Goal: Task Accomplishment & Management: Manage account settings

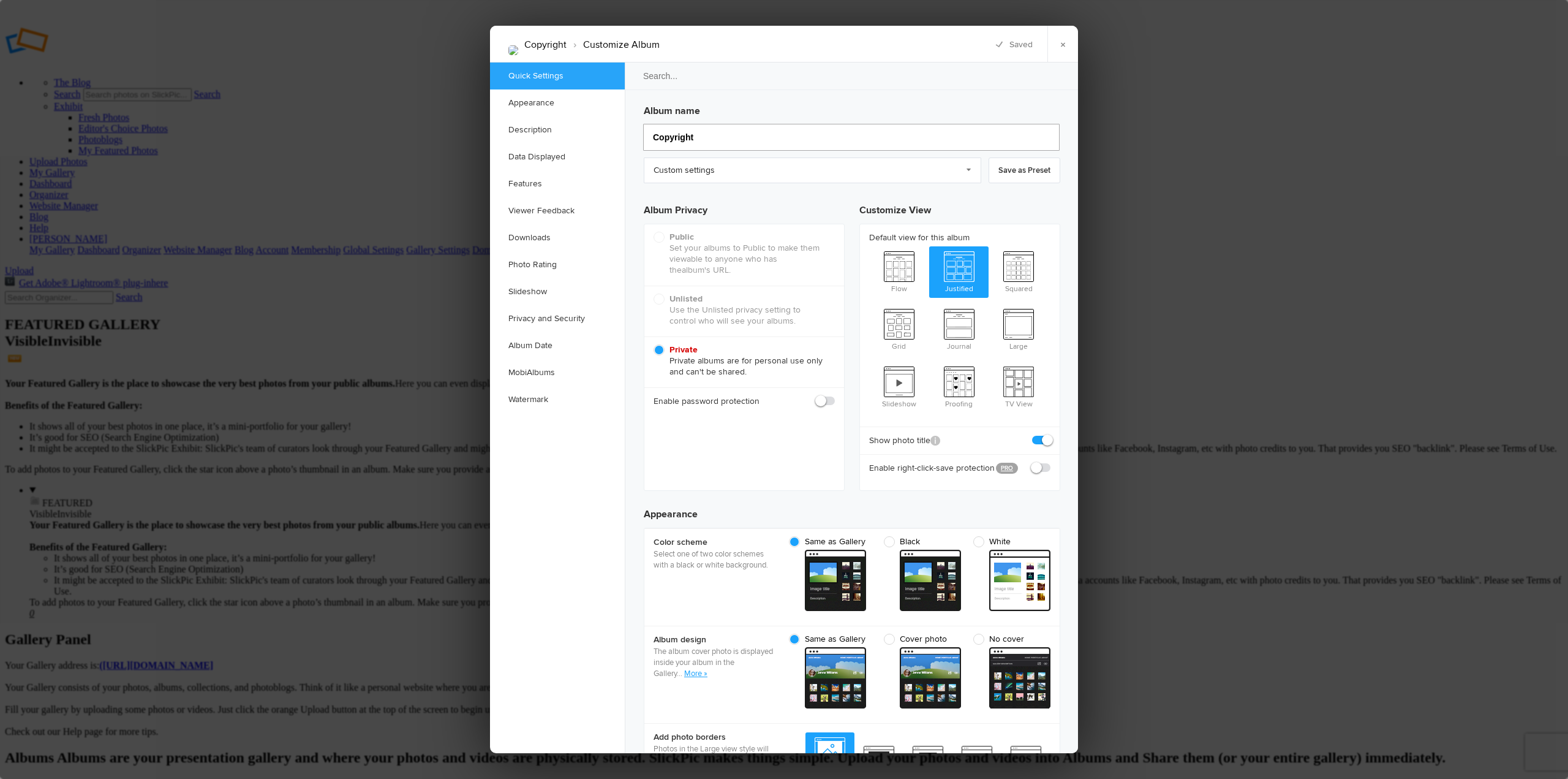
click at [699, 140] on input "Copyright" at bounding box center [851, 137] width 416 height 27
type input "Copyrighted Se"
type input "Copyrighted S"
type input "Copyrighted Sept"
type input "Copyrighted Se"
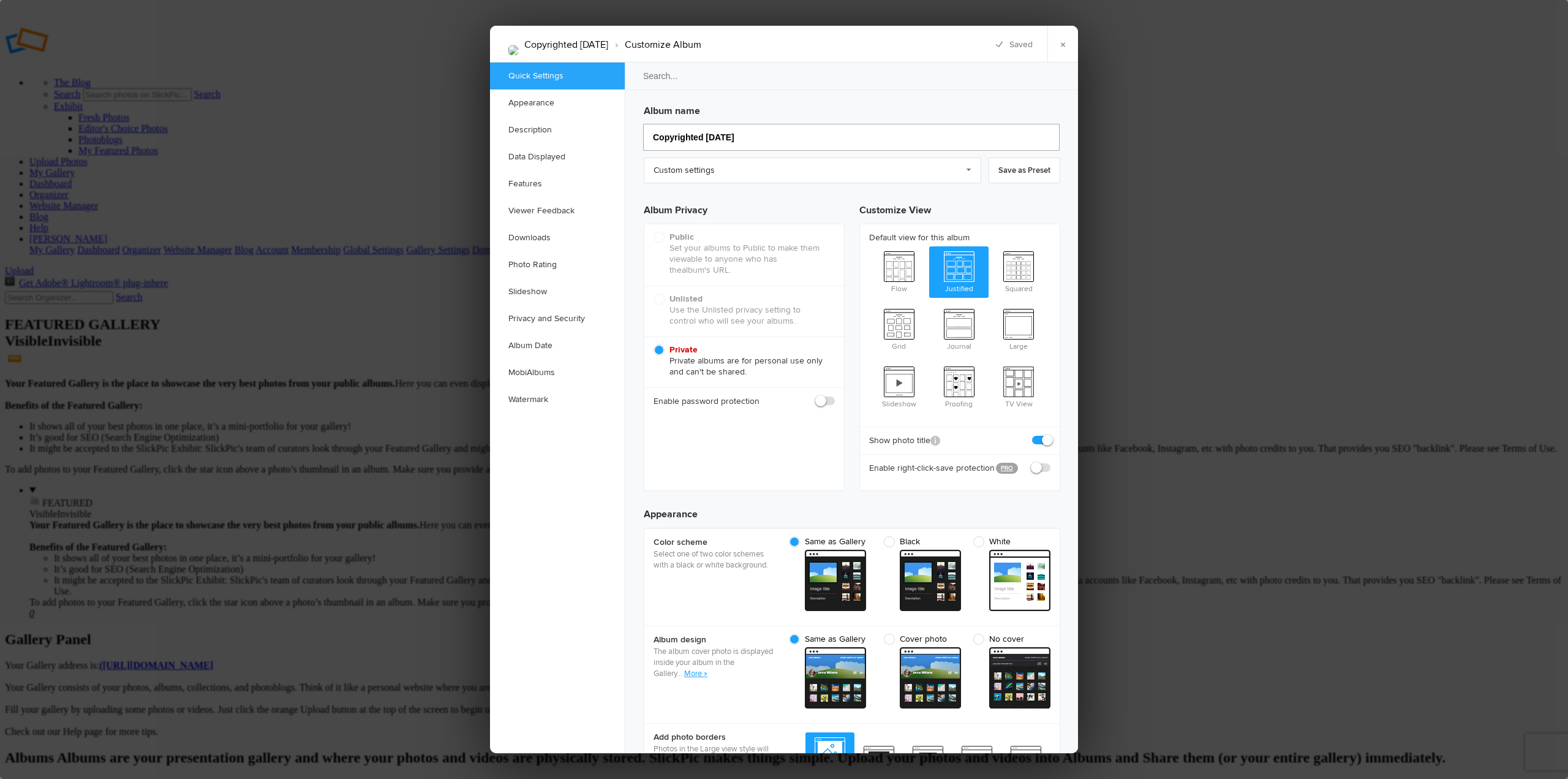
type input "Copyrighted Sept 202"
type input "Copyrighted [DATE]"
click at [721, 139] on input "Copyrighted [DATE]" at bounding box center [851, 137] width 416 height 27
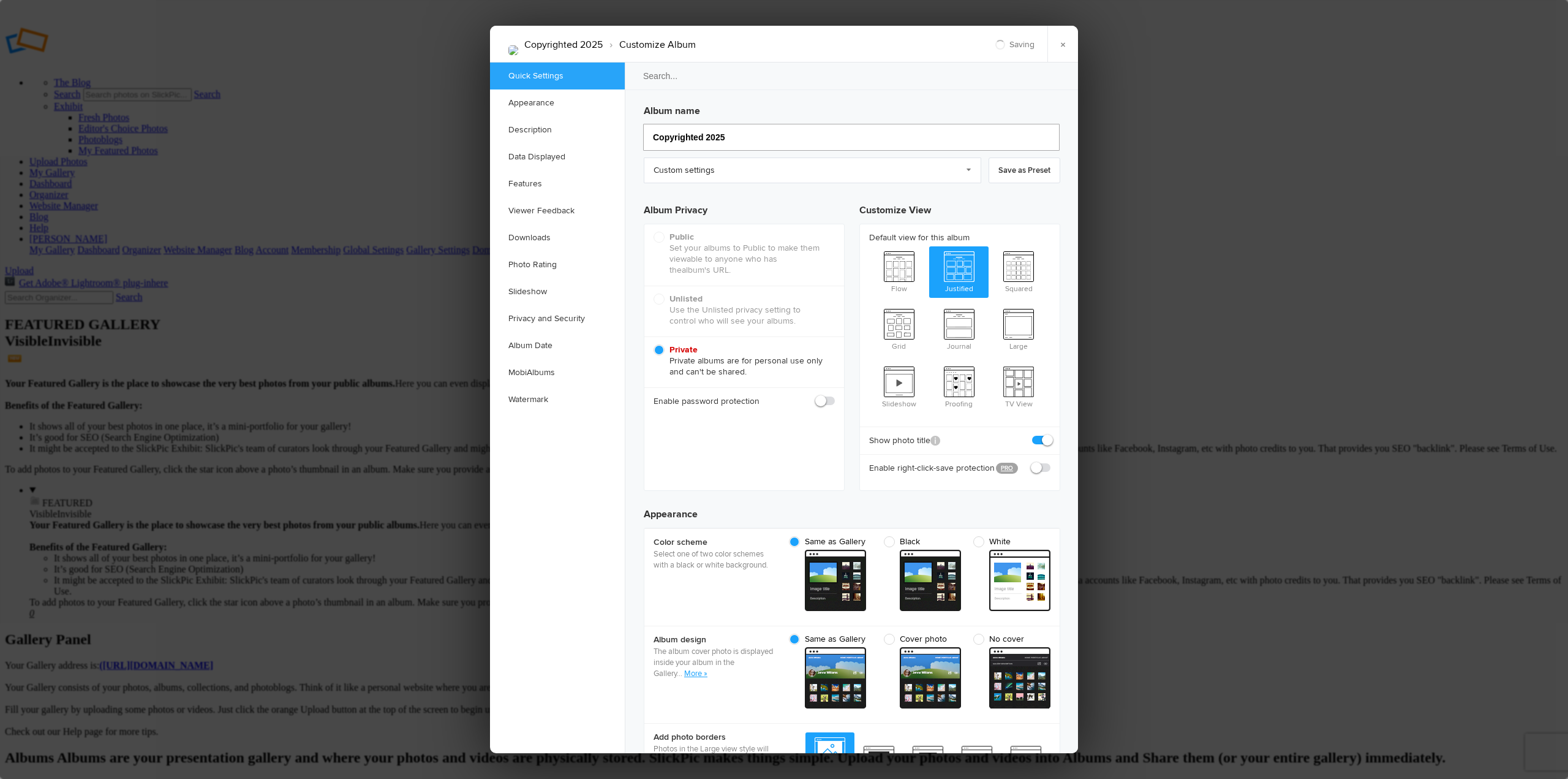
type input "Copyrighted2025"
type input "Copyrighted9/19/252025"
click at [701, 139] on input "Copyrighted9/19/252025" at bounding box center [851, 137] width 416 height 27
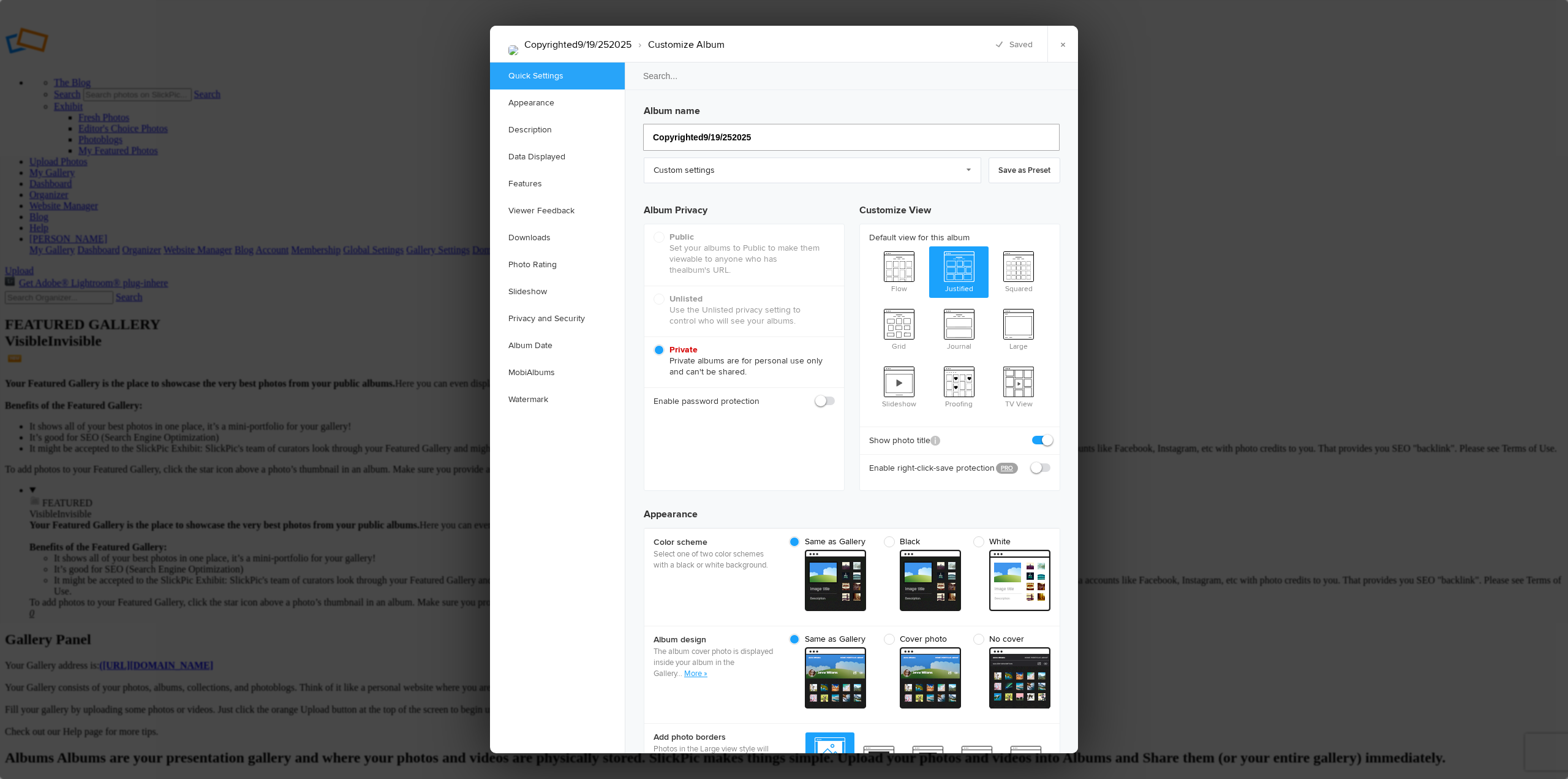
type input "Copyrighted 9/19/252025"
click at [732, 136] on input "Copyrighted 9/19/252025" at bounding box center [851, 137] width 416 height 27
type input "Copyrighted [DATE] 2025"
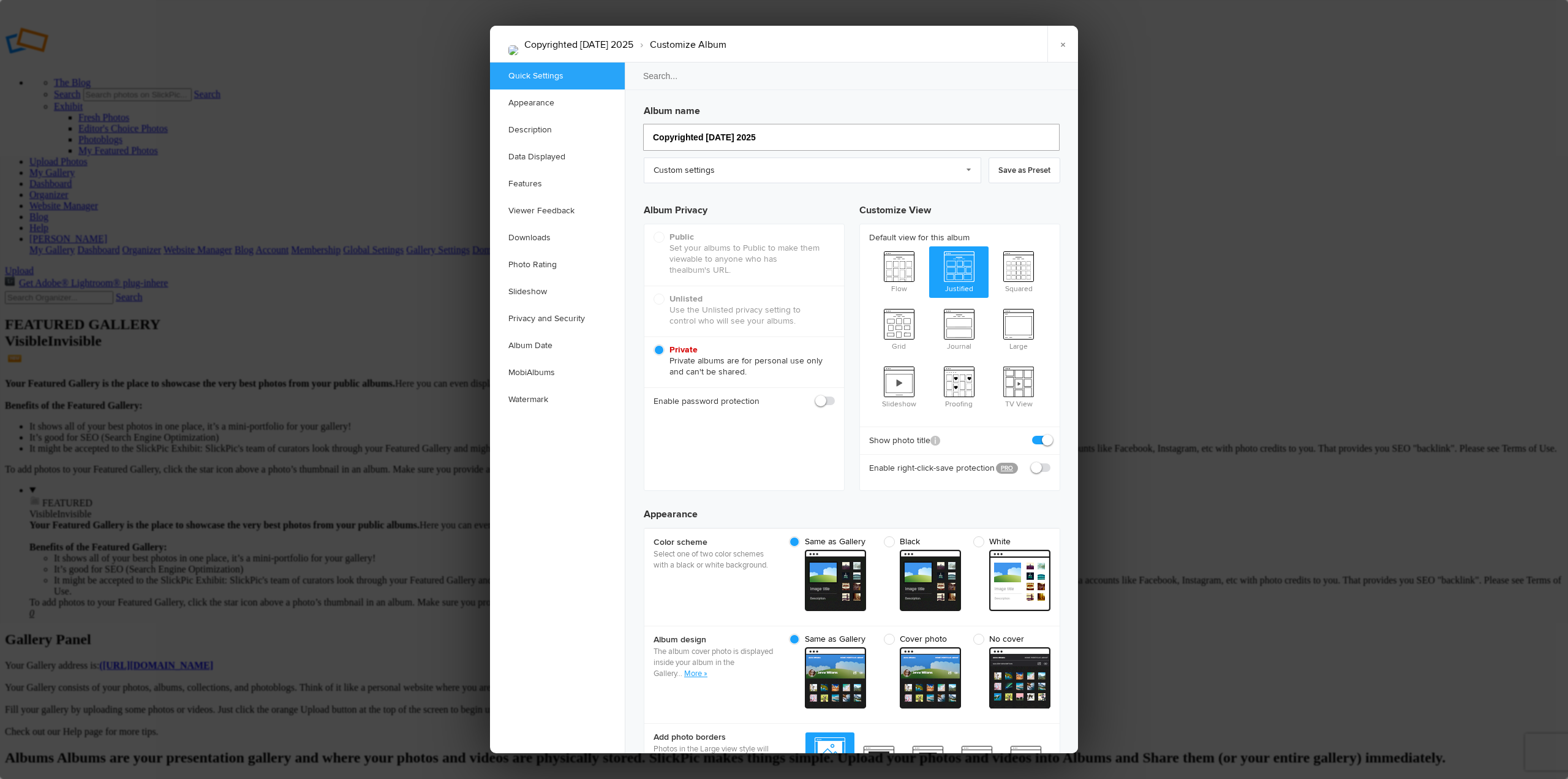
click at [769, 139] on input "Copyrighted [DATE] 2025" at bounding box center [851, 137] width 416 height 27
type input "Copyrighted 9/19/2"
type input "Copyrighted [DATE]"
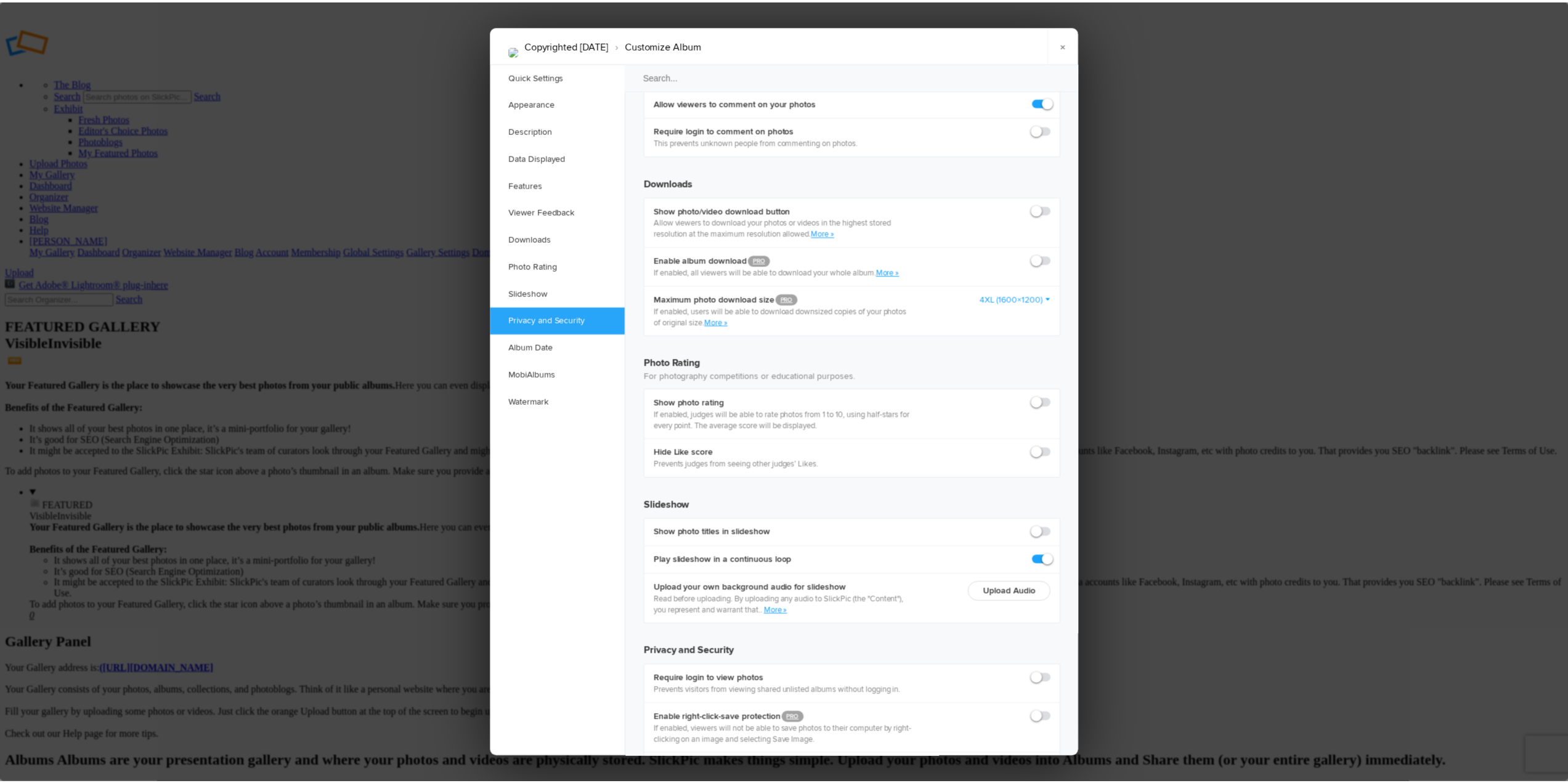
scroll to position [2419, 0]
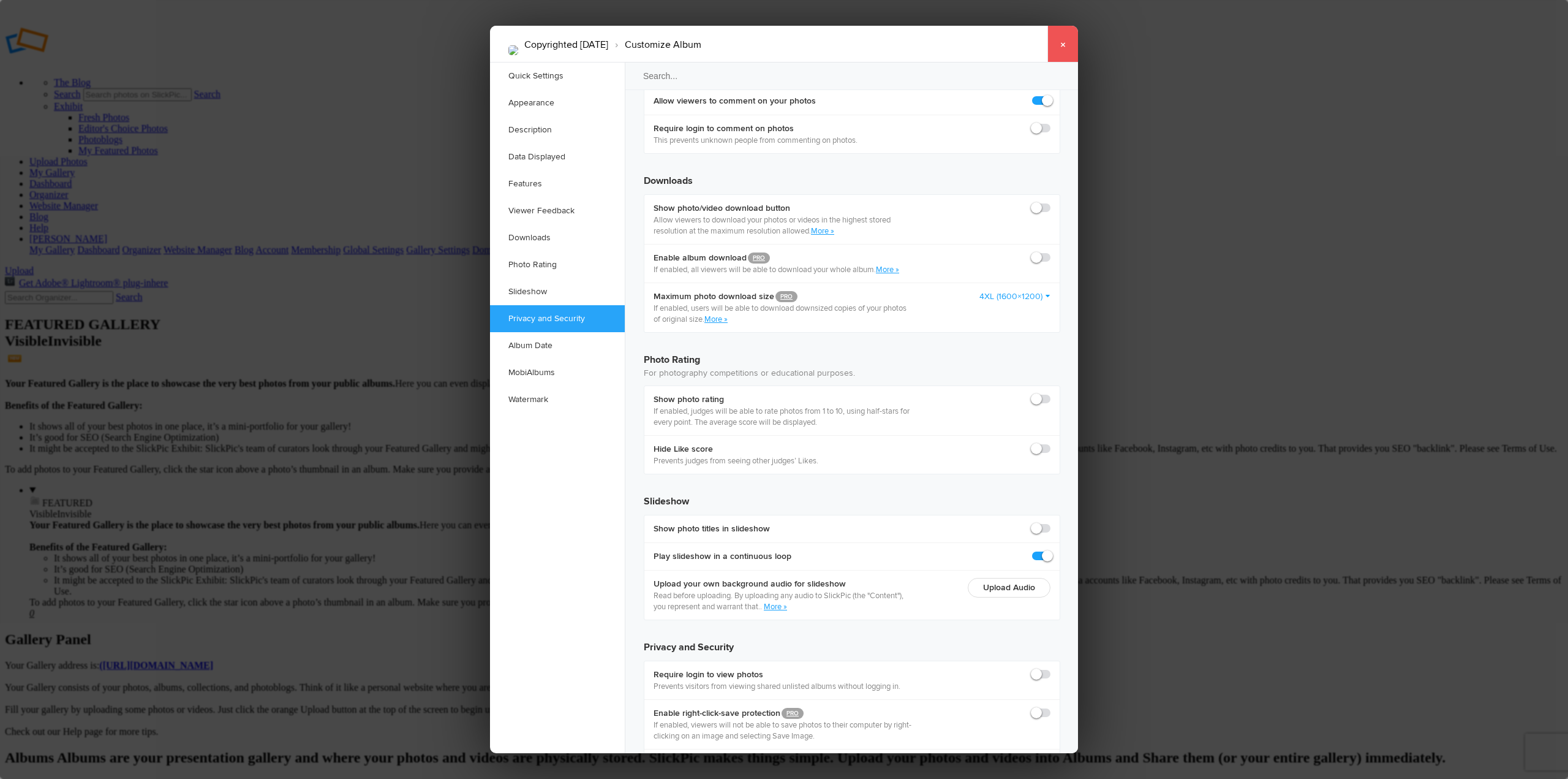
type input "Copyrighted [DATE]"
click at [1062, 41] on link "×" at bounding box center [1063, 44] width 31 height 37
